Goal: Information Seeking & Learning: Learn about a topic

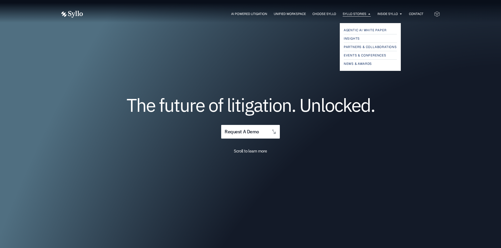
click at [353, 13] on span "Syllo Stories" at bounding box center [354, 14] width 24 height 5
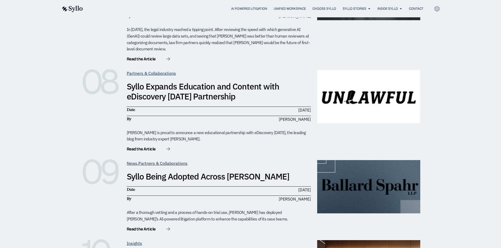
scroll to position [918, 0]
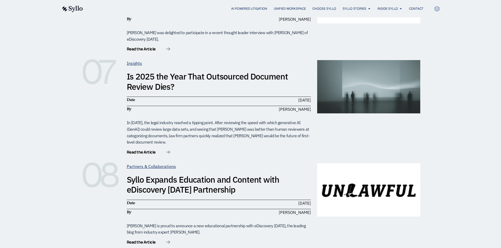
scroll to position [841, 0]
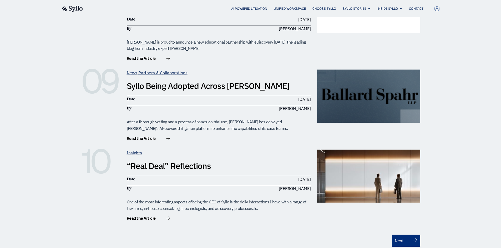
click at [411, 235] on link "Next" at bounding box center [406, 241] width 28 height 12
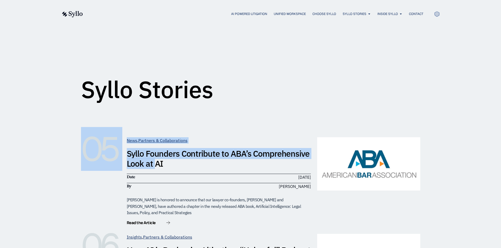
drag, startPoint x: 86, startPoint y: 148, endPoint x: 153, endPoint y: 165, distance: 69.7
click at [153, 165] on div "05 News , Partners & Collaborations Syllo Founders Contribute to ABA’s Comprehe…" at bounding box center [250, 181] width 339 height 89
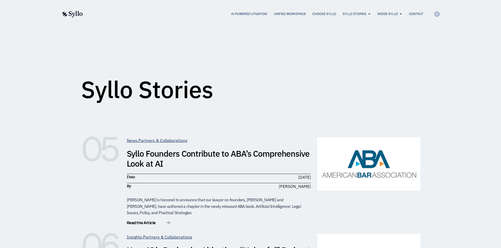
click at [265, 96] on div "Syllo Stories" at bounding box center [250, 66] width 339 height 65
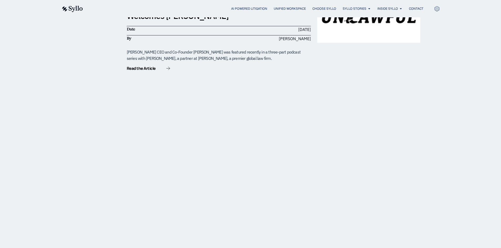
scroll to position [289, 0]
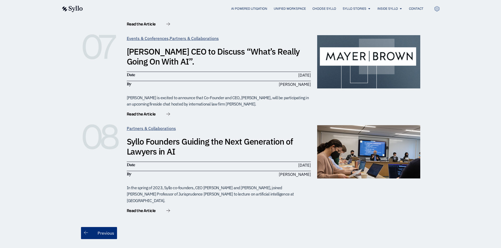
click at [96, 227] on link "Previous" at bounding box center [99, 233] width 36 height 12
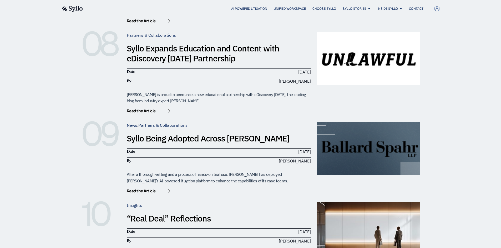
scroll to position [920, 0]
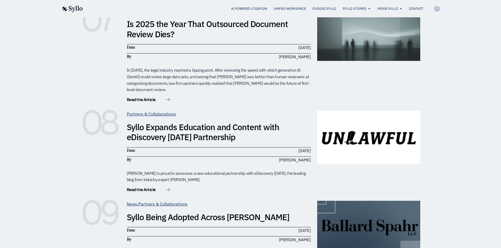
scroll to position [894, 0]
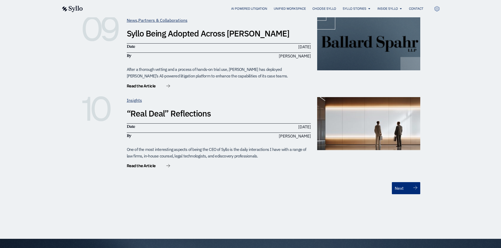
click at [416, 182] on link "Next" at bounding box center [406, 188] width 28 height 12
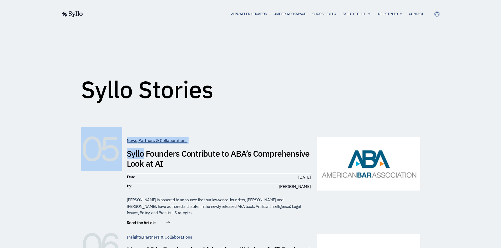
drag, startPoint x: 82, startPoint y: 143, endPoint x: 142, endPoint y: 158, distance: 62.5
click at [142, 158] on div "05 News , Partners & Collaborations Syllo Founders Contribute to ABA’s Comprehe…" at bounding box center [250, 181] width 339 height 89
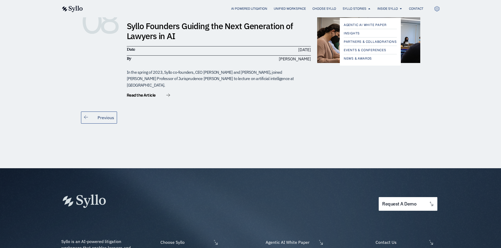
scroll to position [237, 0]
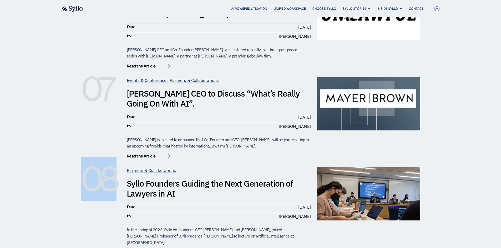
drag, startPoint x: 105, startPoint y: 181, endPoint x: 61, endPoint y: 177, distance: 44.1
click at [61, 177] on div "05 News , Partners & Collaborations Syllo Founders Contribute to ABA’s Comprehe…" at bounding box center [250, 92] width 501 height 467
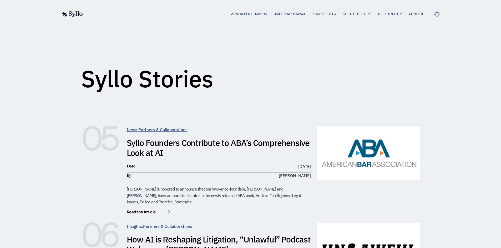
scroll to position [0, 0]
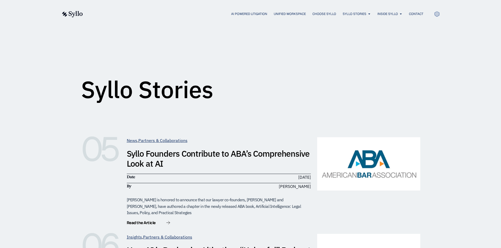
click at [68, 66] on div "Syllo Stories" at bounding box center [250, 67] width 501 height 78
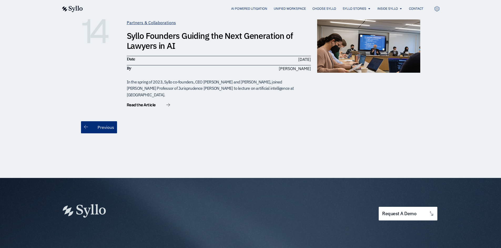
scroll to position [394, 0]
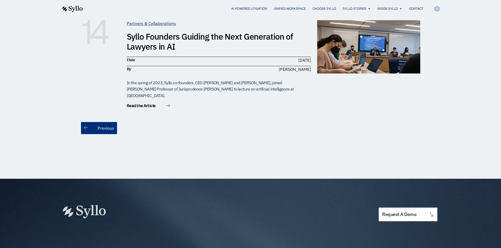
click at [100, 122] on link "Previous" at bounding box center [99, 128] width 36 height 12
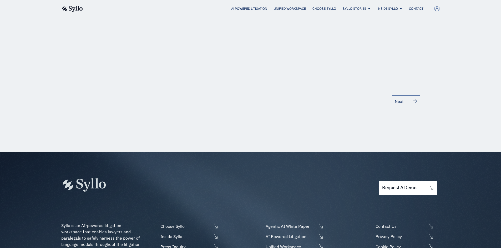
scroll to position [999, 0]
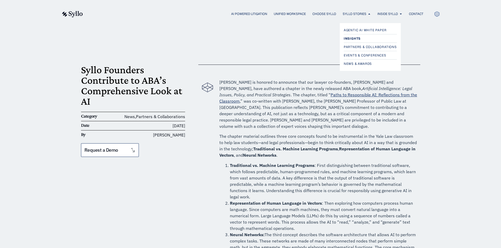
click at [356, 36] on span "Insights" at bounding box center [351, 38] width 17 height 6
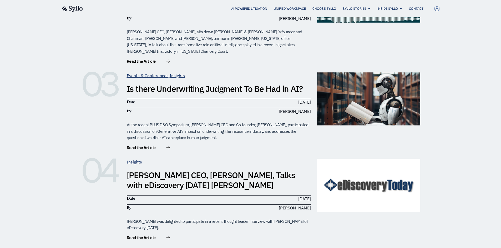
scroll to position [119, 0]
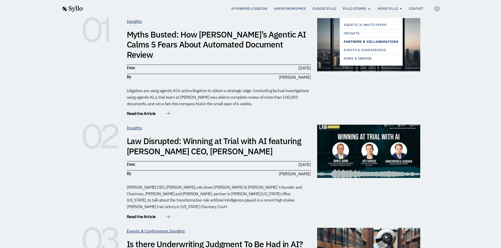
click at [351, 41] on span "Partners & Collaborations" at bounding box center [370, 42] width 55 height 6
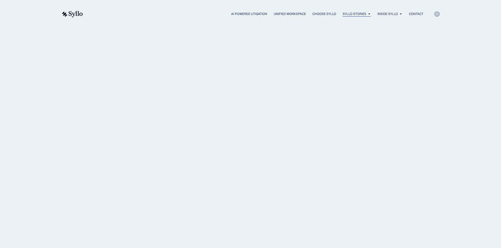
click at [350, 16] on span "Syllo Stories" at bounding box center [354, 14] width 24 height 5
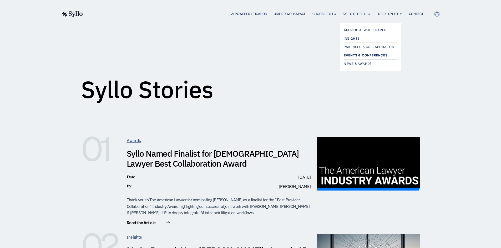
click at [354, 54] on span "Events & Conferences" at bounding box center [365, 55] width 44 height 6
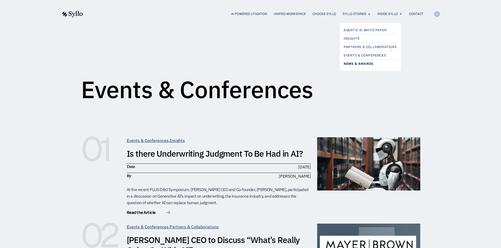
click at [353, 65] on span "News & Awards" at bounding box center [358, 64] width 30 height 6
